Goal: Task Accomplishment & Management: Complete application form

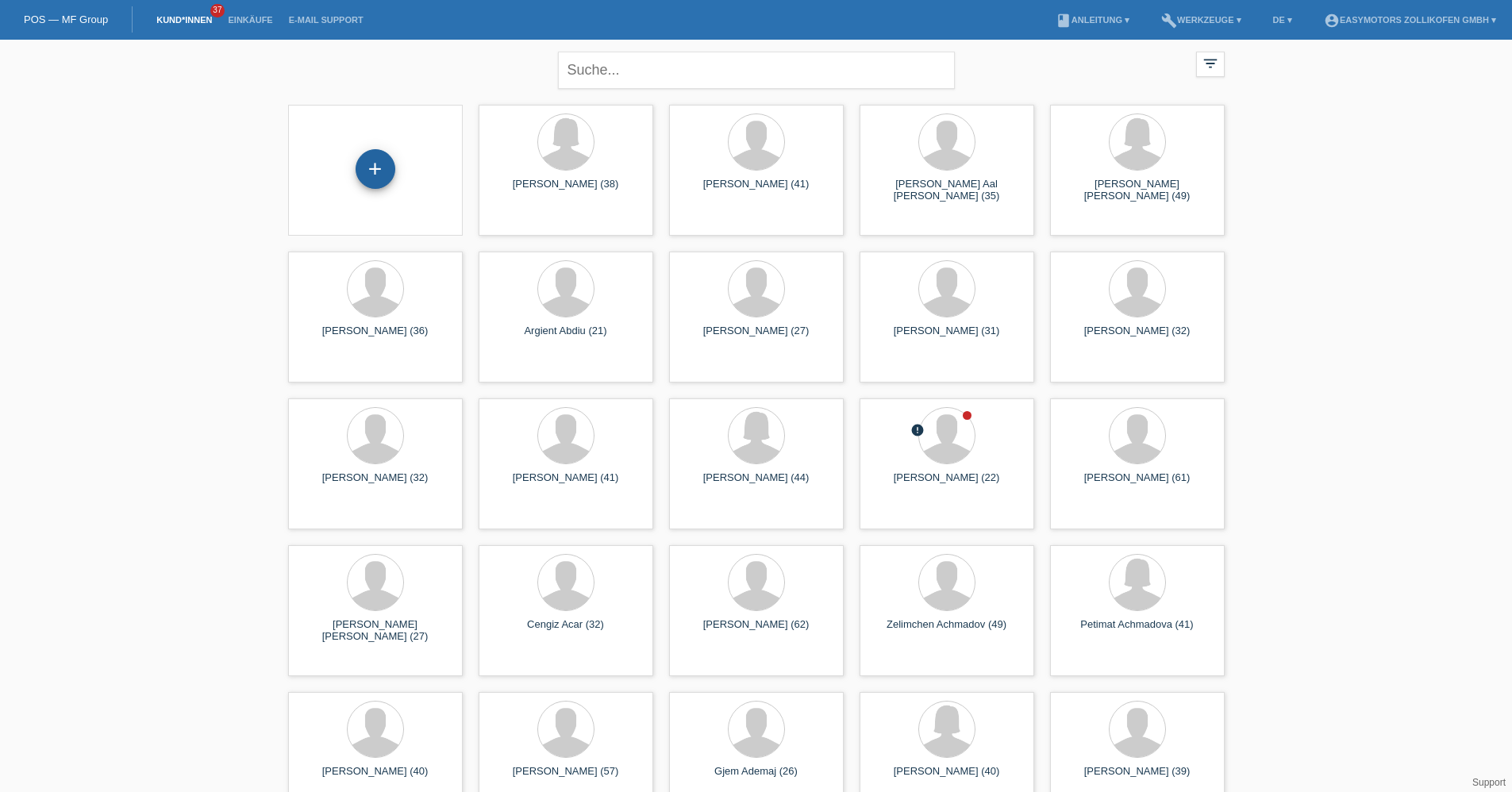
click at [367, 166] on div "+" at bounding box center [375, 169] width 38 height 27
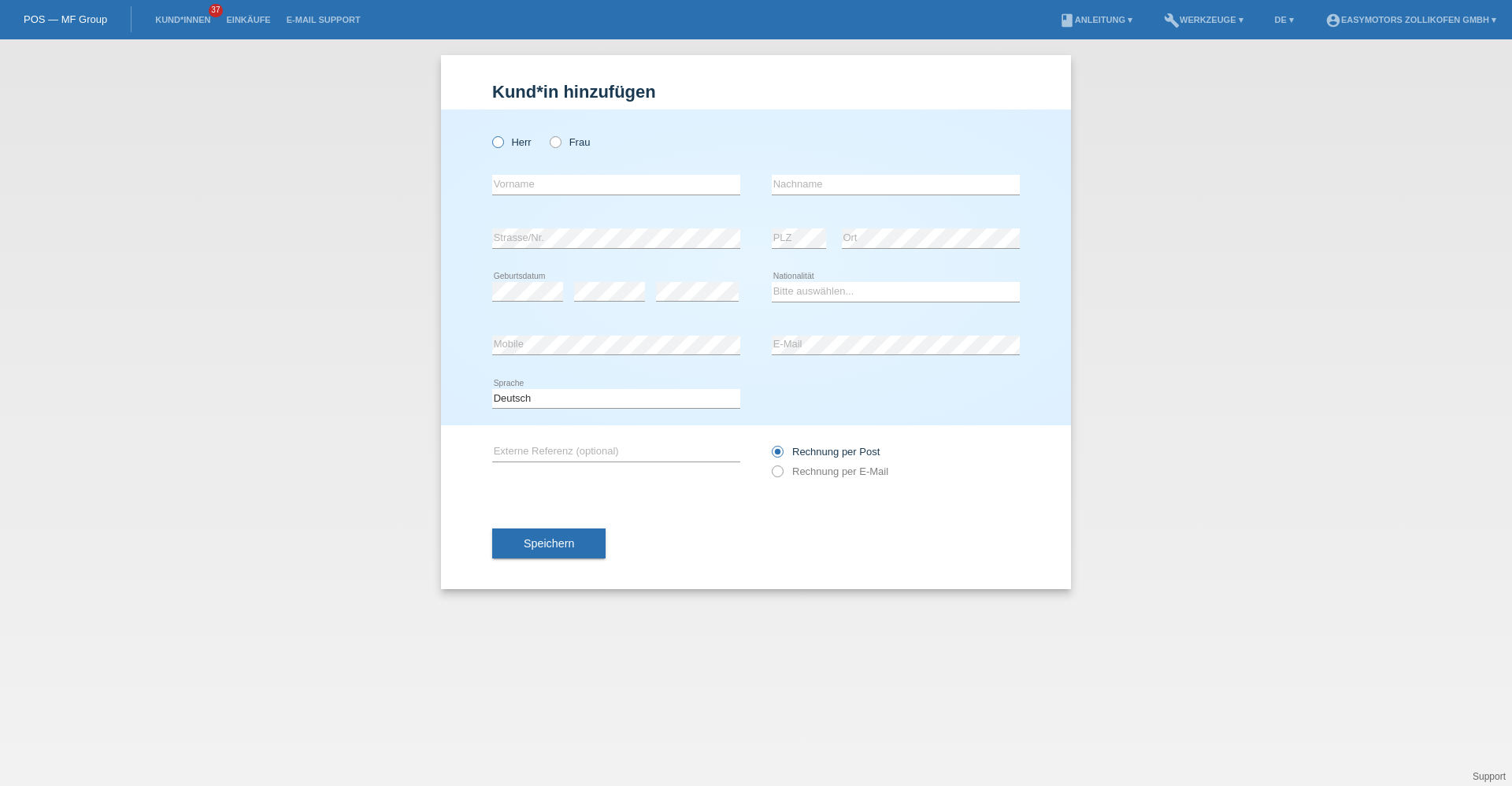
click at [490, 134] on icon at bounding box center [490, 134] width 0 height 0
click at [499, 142] on input "Herr" at bounding box center [497, 141] width 10 height 10
radio input "true"
click at [586, 183] on input "text" at bounding box center [616, 184] width 248 height 20
type input "Chris"
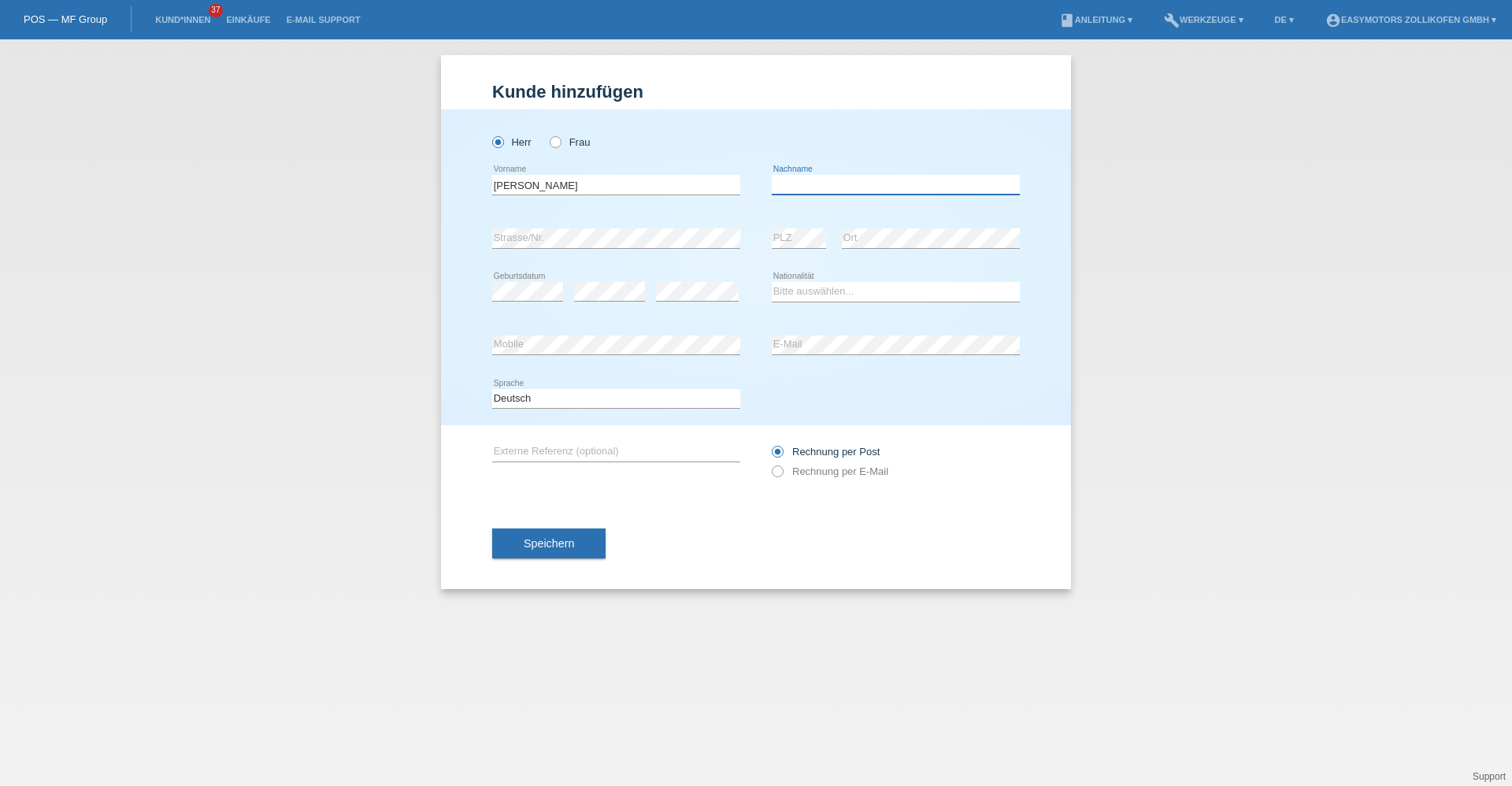
click at [829, 178] on input "text" at bounding box center [896, 184] width 248 height 20
type input "Schneider"
drag, startPoint x: 756, startPoint y: 269, endPoint x: 659, endPoint y: 271, distance: 97.0
click at [756, 269] on div "error Geburtsdatum error error Bitte auswählen..." at bounding box center [756, 293] width 528 height 54
click at [837, 291] on select "Bitte auswählen... Schweiz Deutschland Liechtenstein Österreich ------------ Af…" at bounding box center [896, 291] width 248 height 19
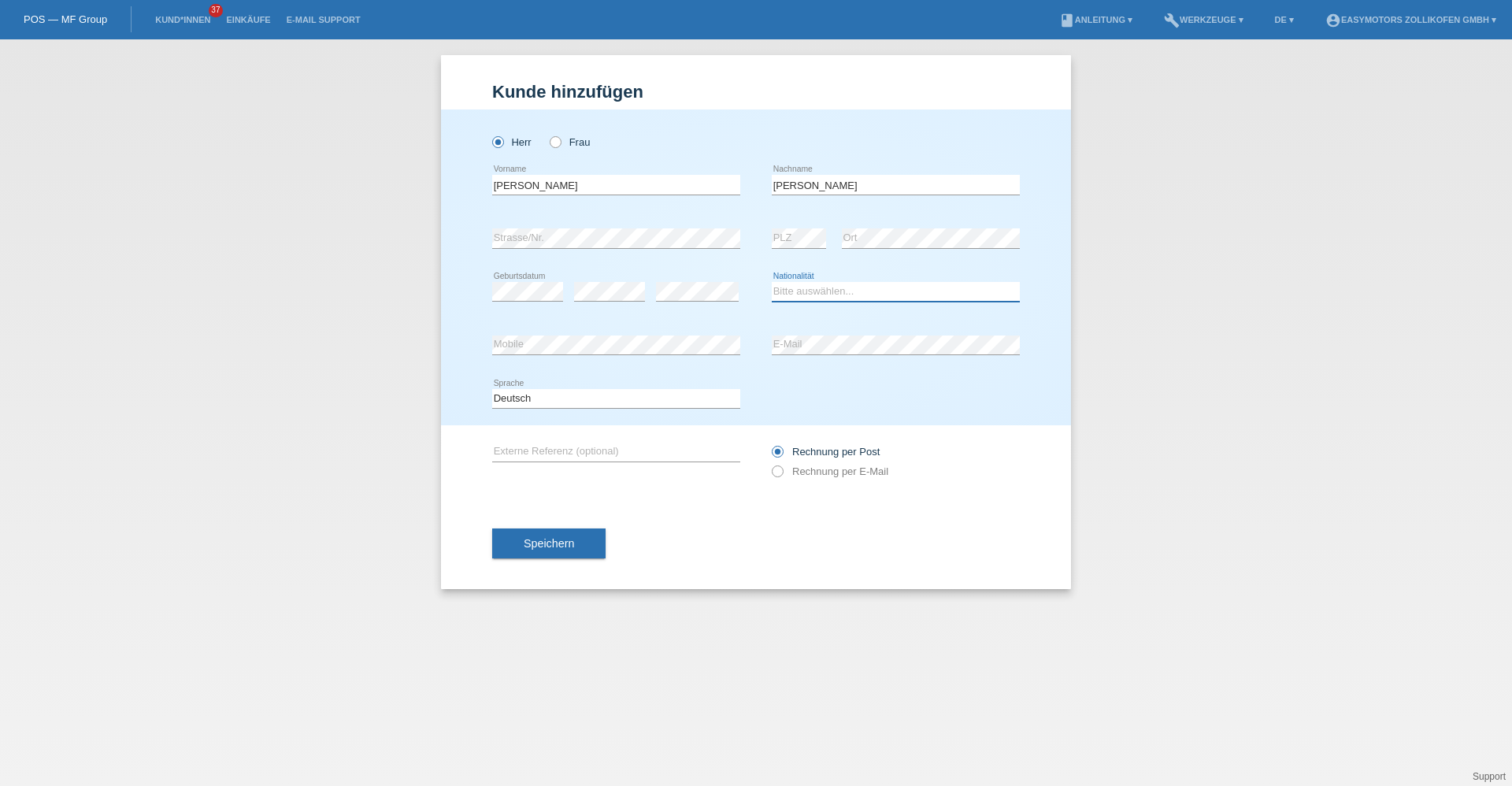
select select "CH"
click at [772, 282] on select "Bitte auswählen... Schweiz Deutschland Liechtenstein Österreich ------------ Af…" at bounding box center [896, 291] width 248 height 19
click at [560, 539] on span "Speichern" at bounding box center [549, 544] width 50 height 13
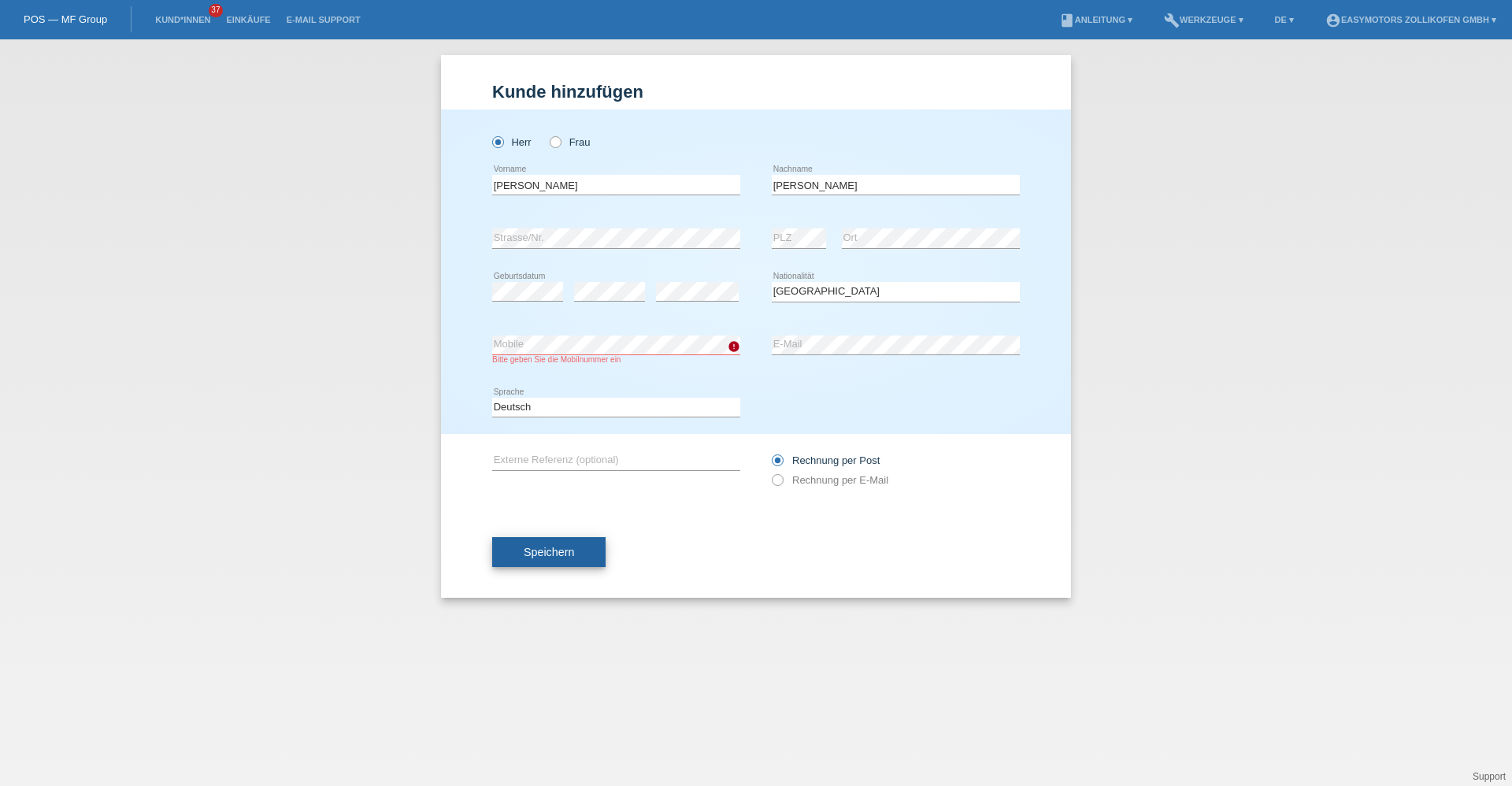
click at [545, 561] on button "Speichern" at bounding box center [549, 552] width 113 height 30
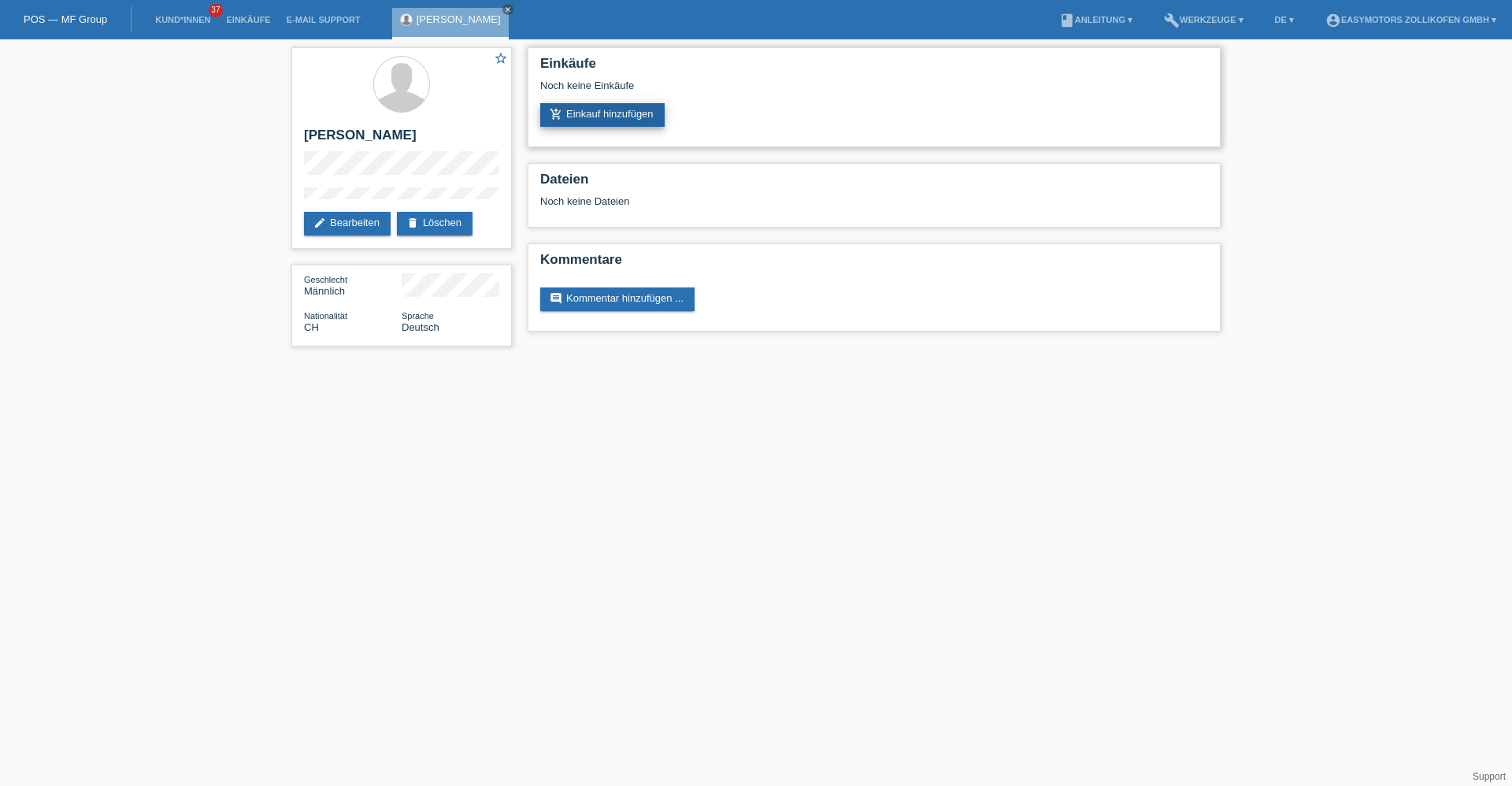
click at [655, 116] on link "add_shopping_cart Einkauf hinzufügen" at bounding box center [602, 114] width 125 height 23
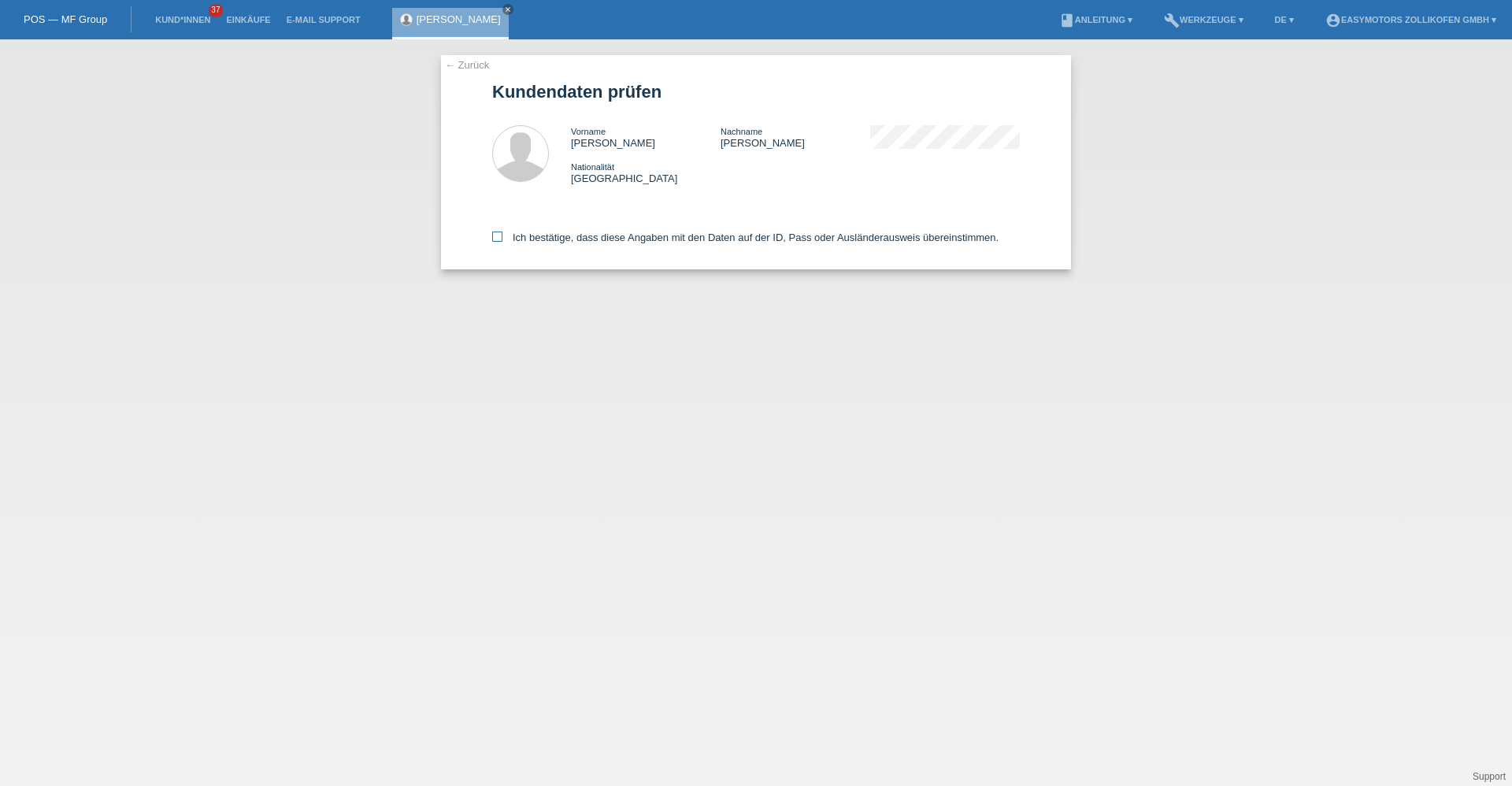
click at [494, 241] on icon at bounding box center [497, 236] width 10 height 10
click at [494, 241] on input "Ich bestätige, dass diese Angaben mit den Daten auf der ID, Pass oder Ausländer…" at bounding box center [497, 236] width 10 height 10
checkbox input "true"
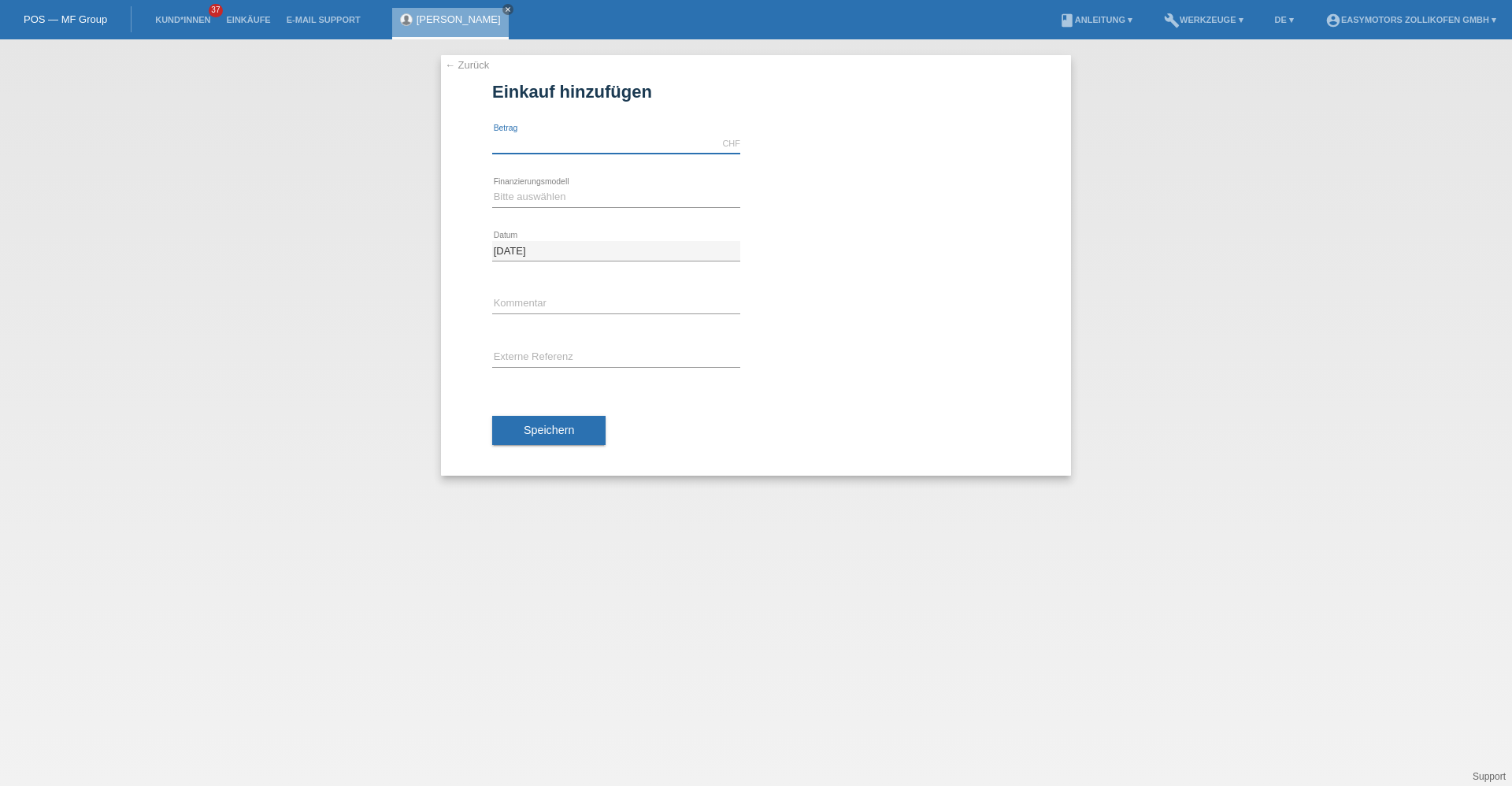
click at [533, 144] on input "text" at bounding box center [616, 143] width 248 height 20
type input "3990.00"
click at [573, 190] on select "Bitte auswählen Fixe Raten Kauf auf Rechnung mit Teilzahlungsoption" at bounding box center [616, 197] width 248 height 19
select select "67"
click at [493, 188] on select "Bitte auswählen Fixe Raten Kauf auf Rechnung mit Teilzahlungsoption" at bounding box center [616, 197] width 248 height 19
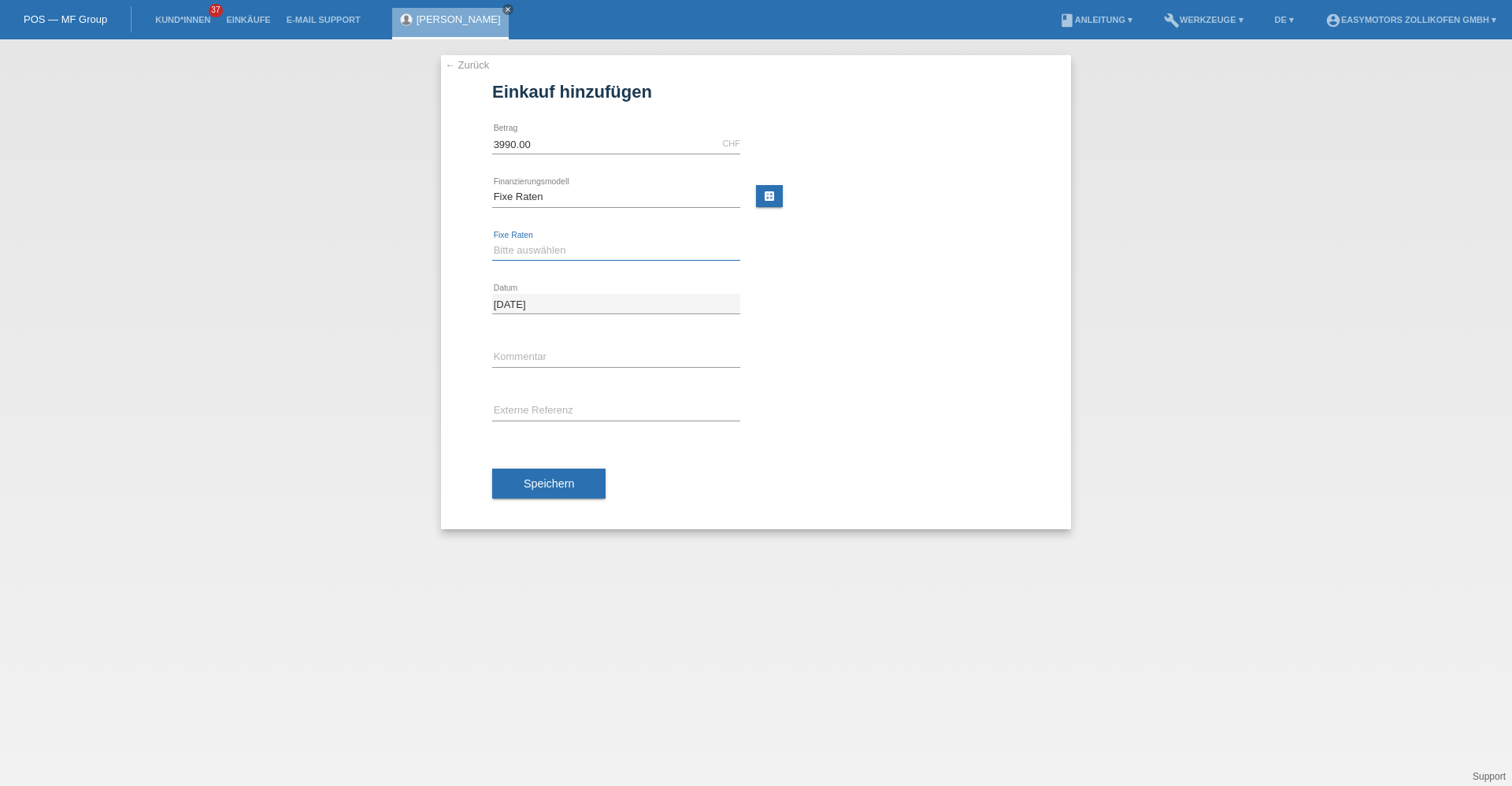
click at [547, 247] on select "Bitte auswählen 12 Raten 24 Raten 36 Raten 48 Raten" at bounding box center [616, 250] width 248 height 19
select select "136"
click at [493, 241] on select "Bitte auswählen 12 Raten 24 Raten 36 Raten 48 Raten" at bounding box center [616, 250] width 248 height 19
click at [553, 486] on span "Speichern" at bounding box center [549, 484] width 50 height 13
